Goal: Task Accomplishment & Management: Use online tool/utility

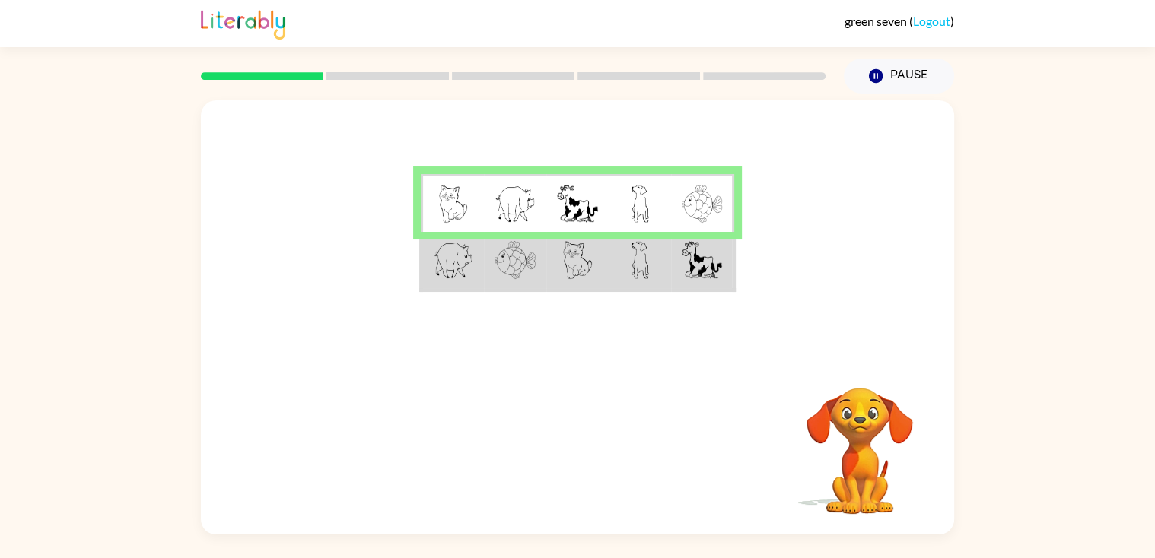
click at [675, 285] on td at bounding box center [702, 261] width 62 height 59
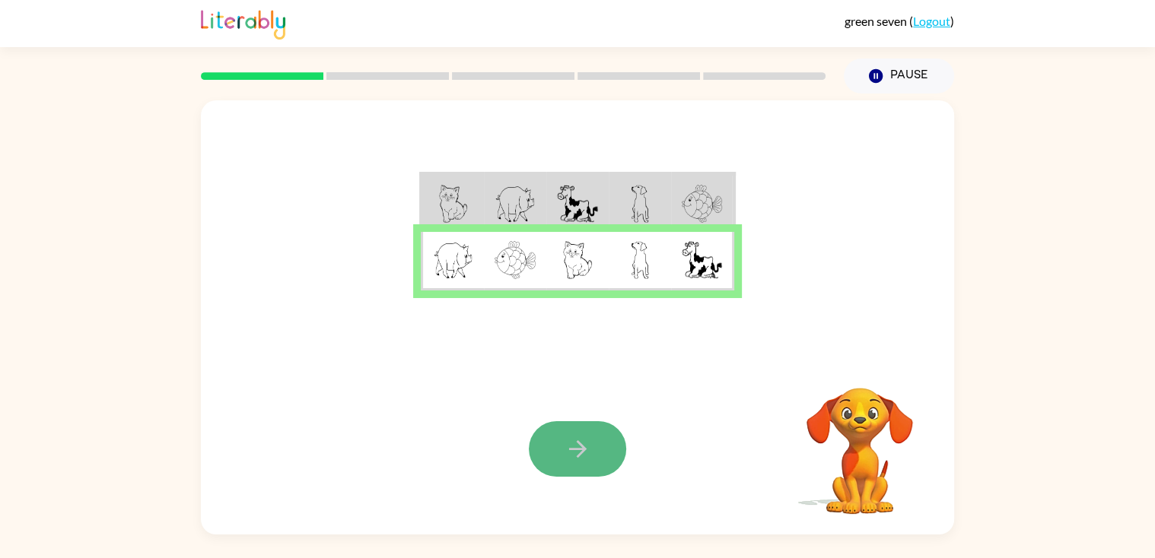
click at [531, 434] on button "button" at bounding box center [577, 449] width 97 height 56
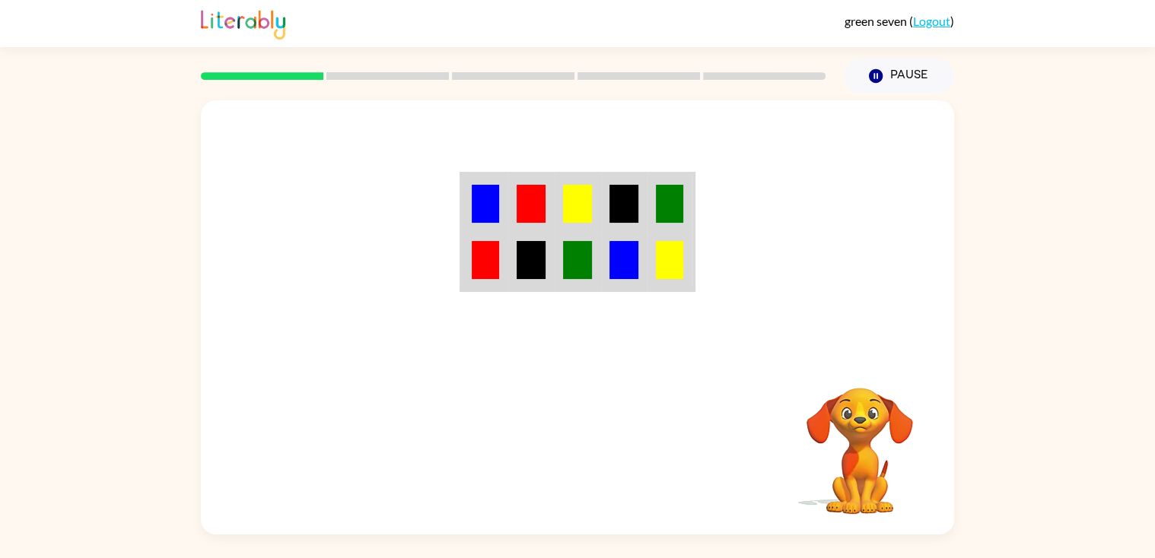
click at [504, 209] on td at bounding box center [485, 203] width 46 height 59
click at [511, 211] on td at bounding box center [531, 203] width 46 height 59
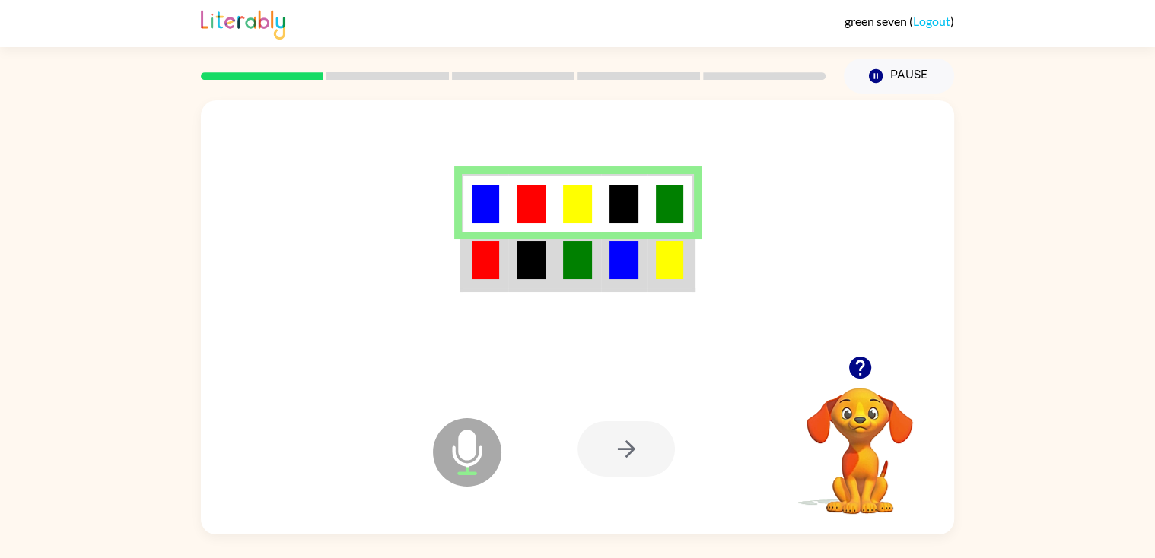
click at [519, 273] on img at bounding box center [531, 260] width 29 height 38
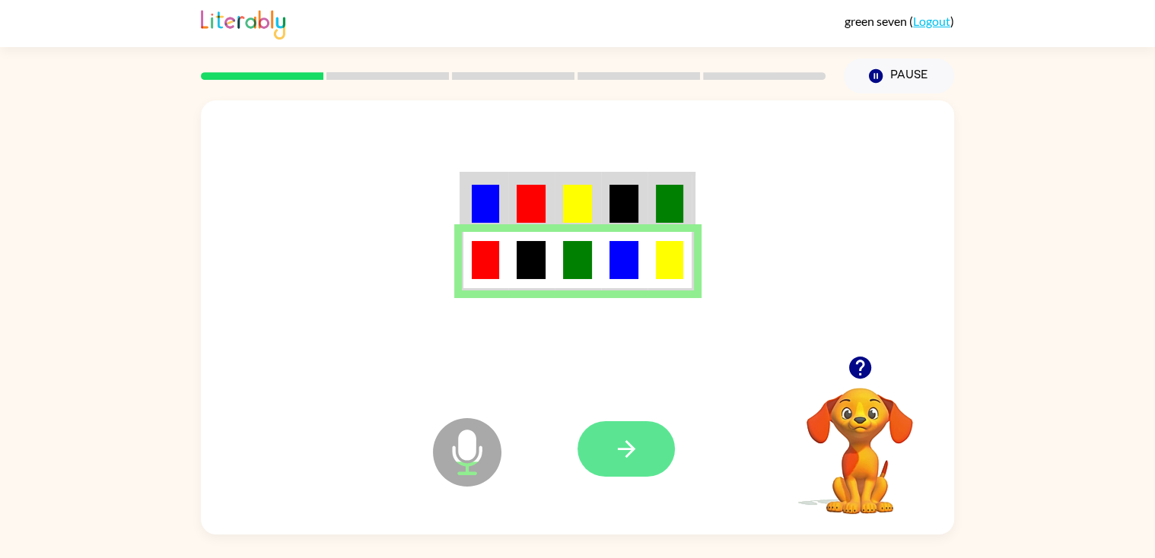
click at [639, 469] on button "button" at bounding box center [625, 449] width 97 height 56
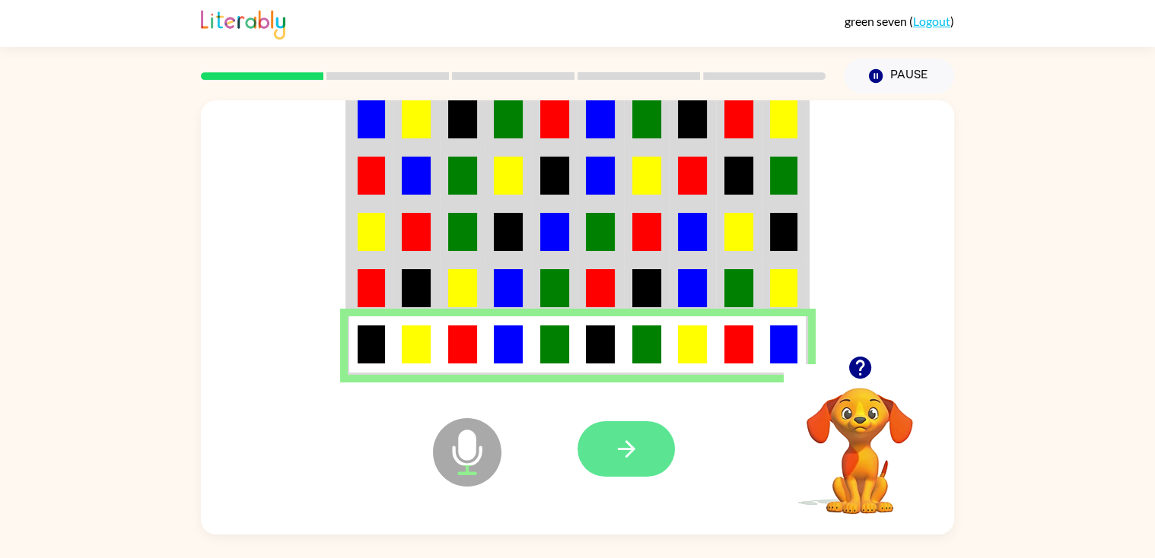
click at [640, 453] on button "button" at bounding box center [625, 449] width 97 height 56
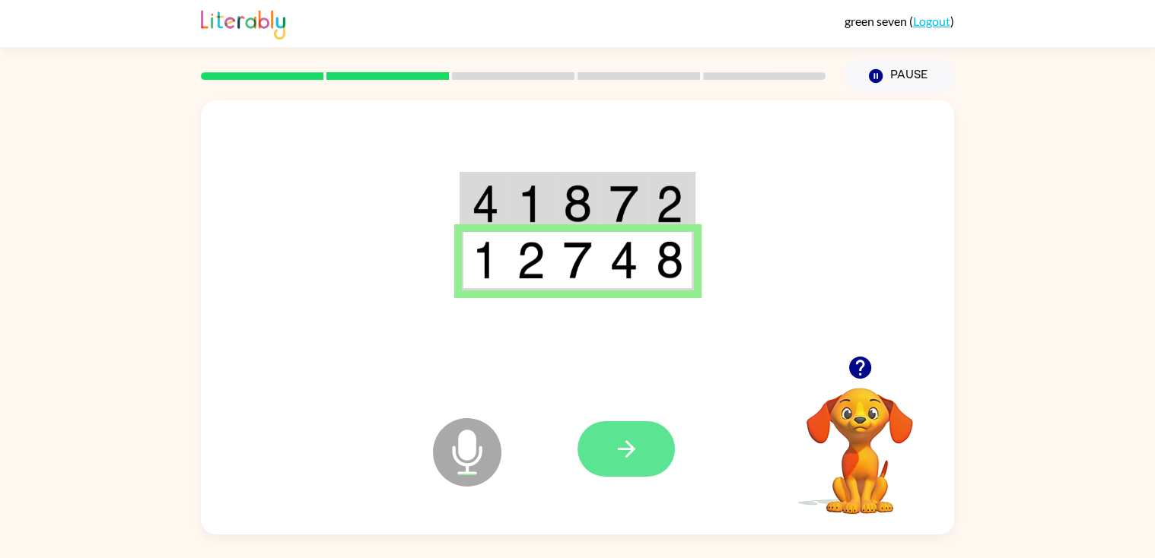
click at [636, 432] on button "button" at bounding box center [625, 449] width 97 height 56
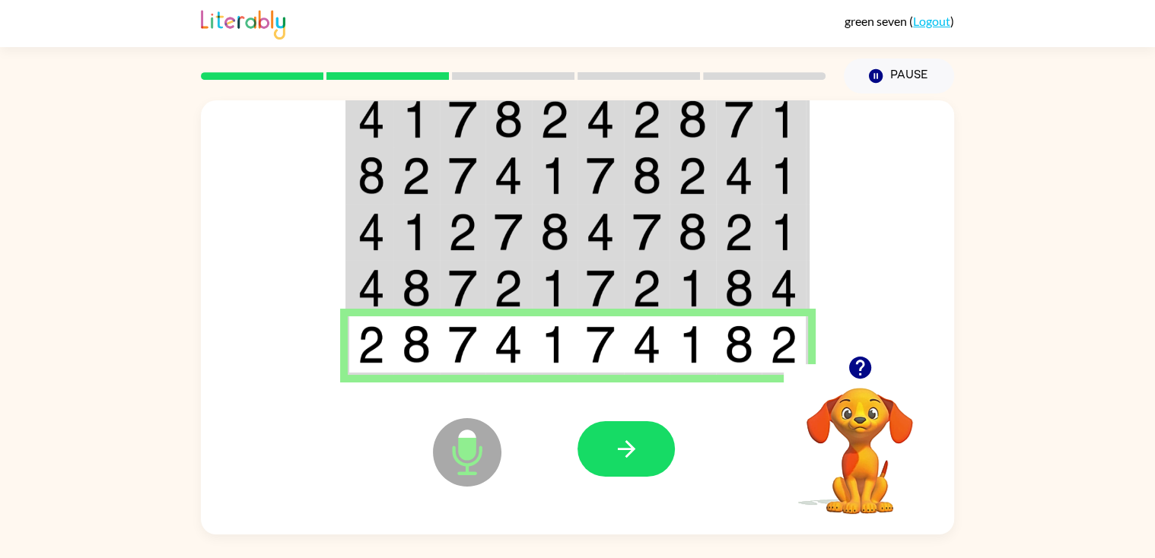
click at [636, 432] on button "button" at bounding box center [625, 449] width 97 height 56
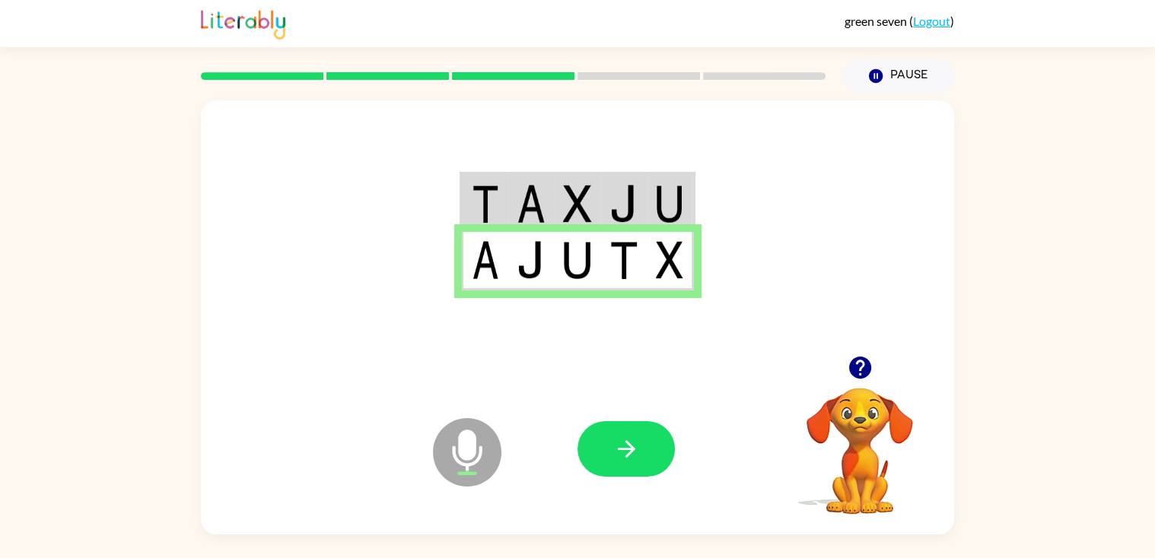
click at [619, 189] on img at bounding box center [623, 204] width 29 height 38
click at [528, 243] on img at bounding box center [531, 260] width 29 height 38
click at [644, 266] on td at bounding box center [624, 261] width 46 height 59
click at [628, 190] on img at bounding box center [623, 204] width 29 height 38
click at [924, 31] on div "green seven ( Logout )" at bounding box center [577, 23] width 753 height 47
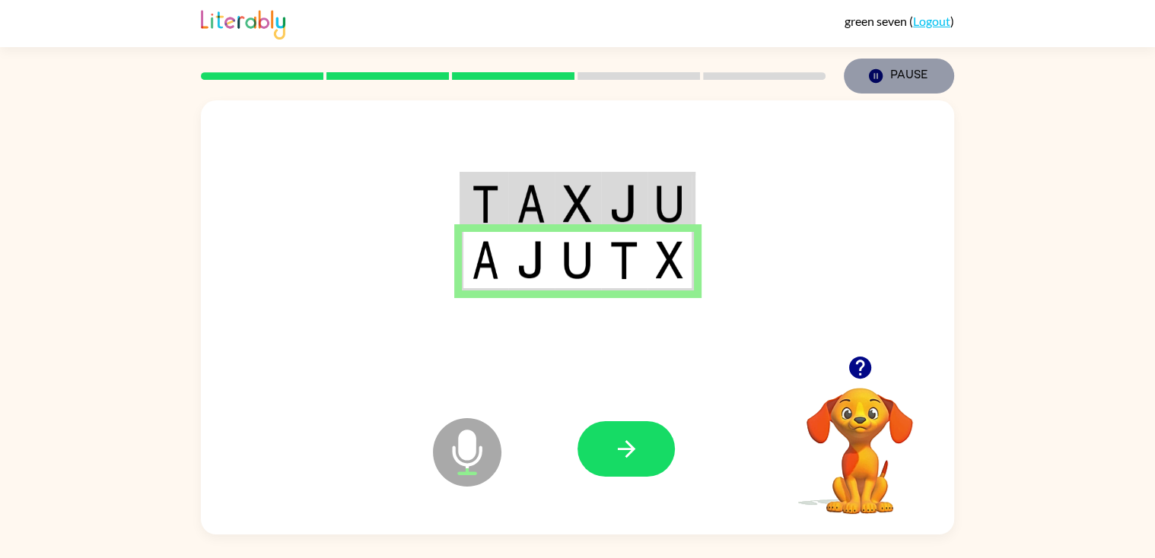
click at [899, 70] on button "Pause Pause" at bounding box center [899, 76] width 110 height 35
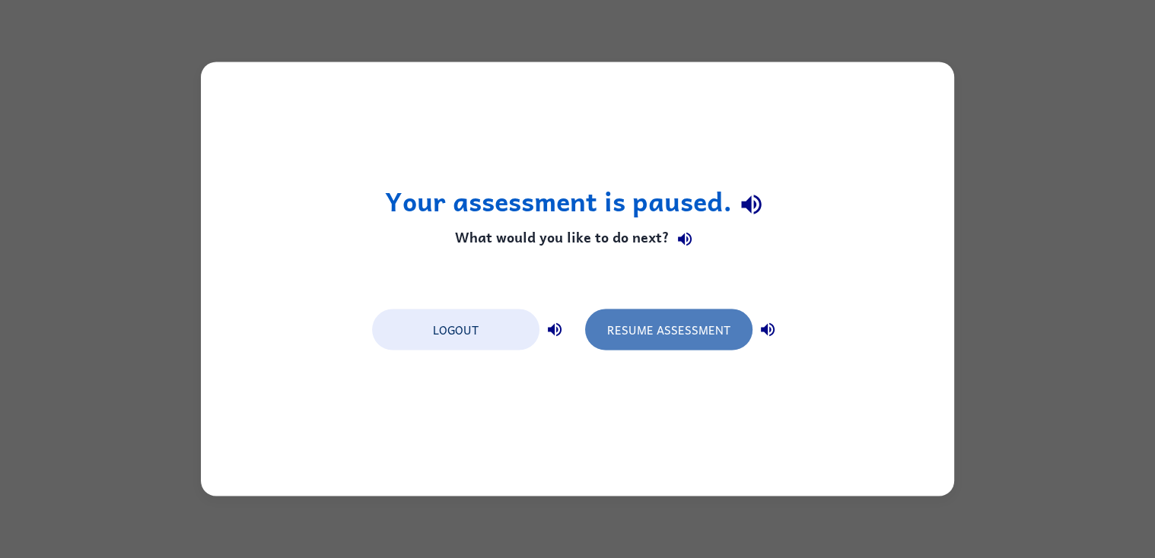
click at [686, 328] on button "Resume Assessment" at bounding box center [668, 330] width 167 height 41
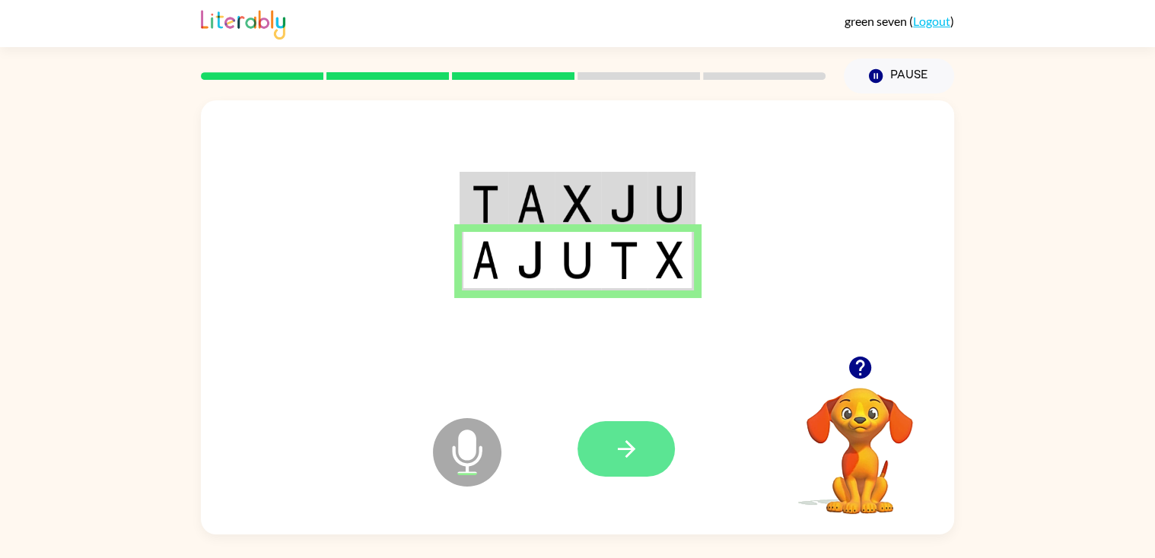
click at [634, 461] on icon "button" at bounding box center [626, 449] width 27 height 27
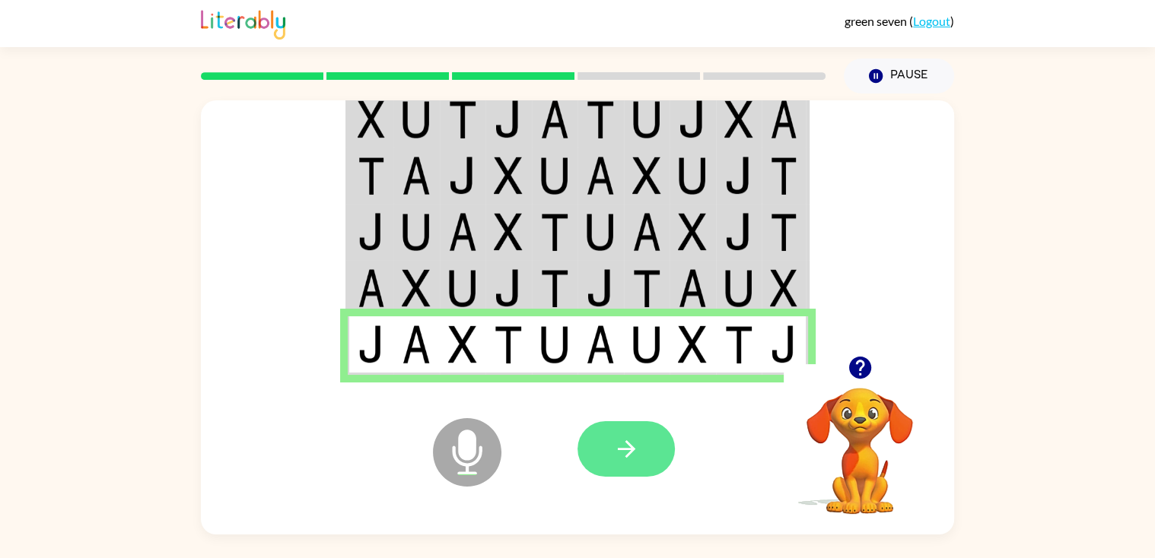
click at [620, 460] on icon "button" at bounding box center [626, 449] width 27 height 27
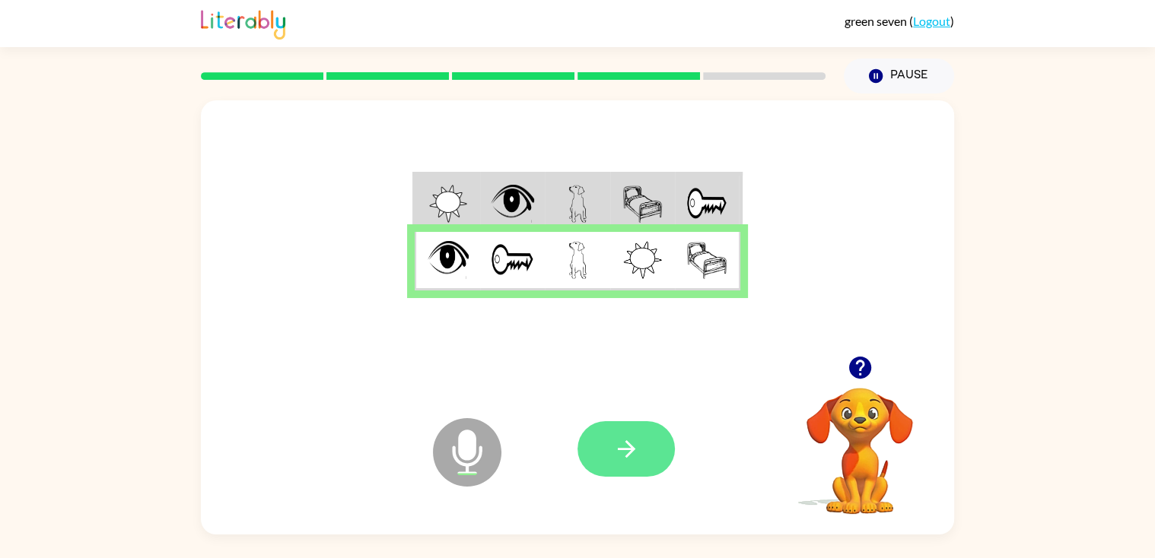
click at [655, 453] on button "button" at bounding box center [625, 449] width 97 height 56
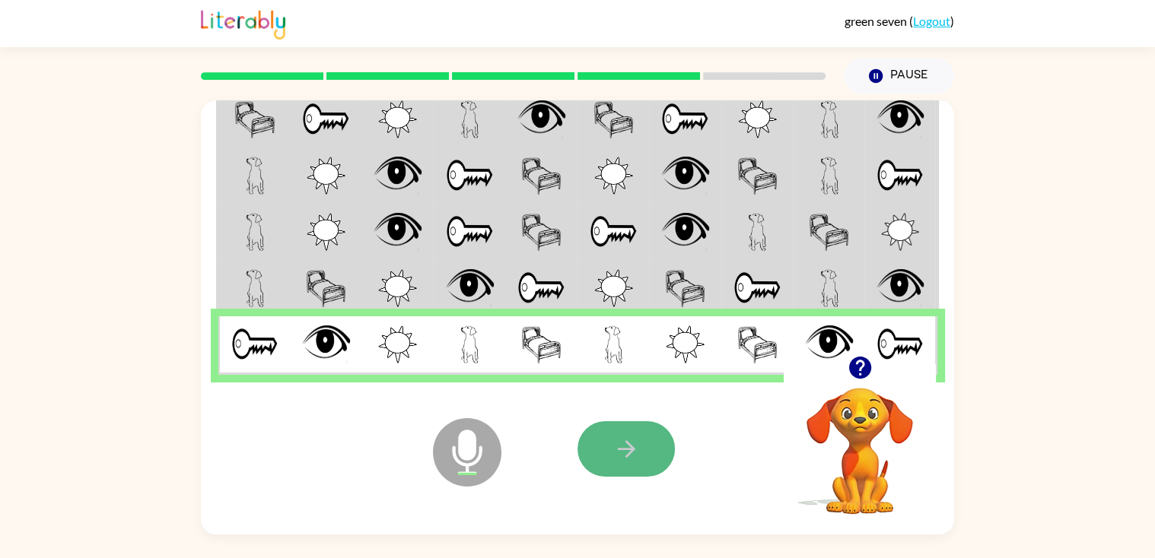
click at [619, 437] on icon "button" at bounding box center [626, 449] width 27 height 27
